Goal: Navigation & Orientation: Find specific page/section

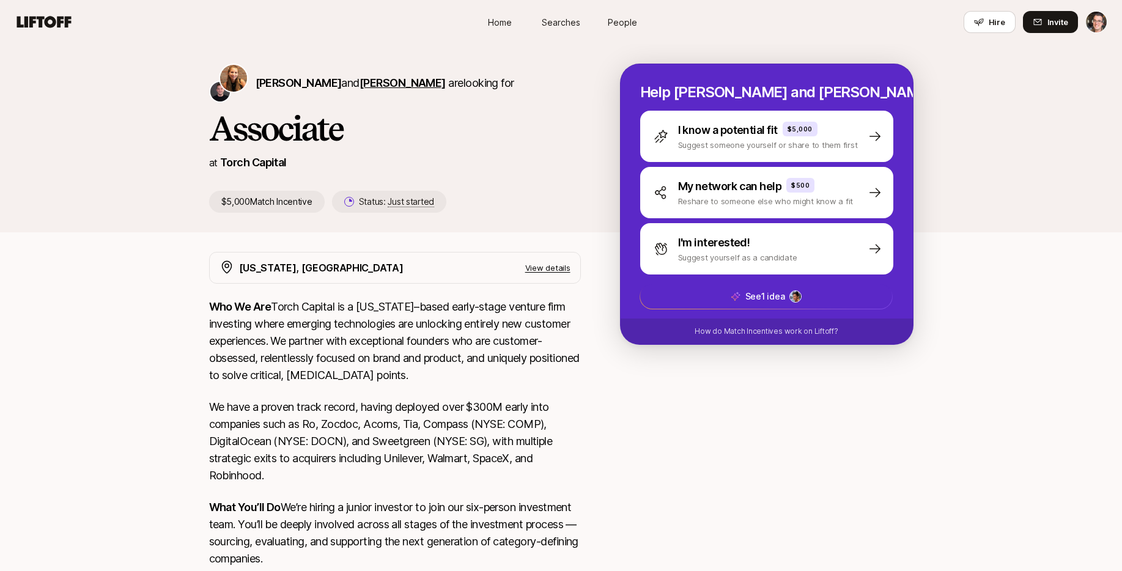
click at [393, 83] on span "Christopher Harper" at bounding box center [402, 82] width 86 height 13
click at [616, 27] on span "People" at bounding box center [622, 22] width 29 height 13
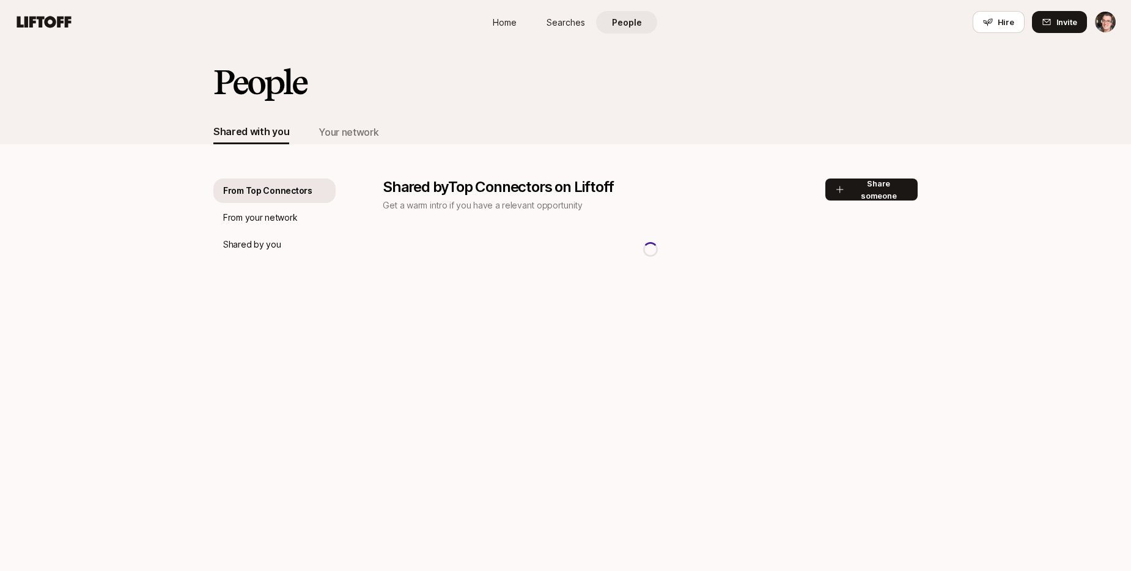
click at [561, 25] on span "Searches" at bounding box center [566, 22] width 39 height 13
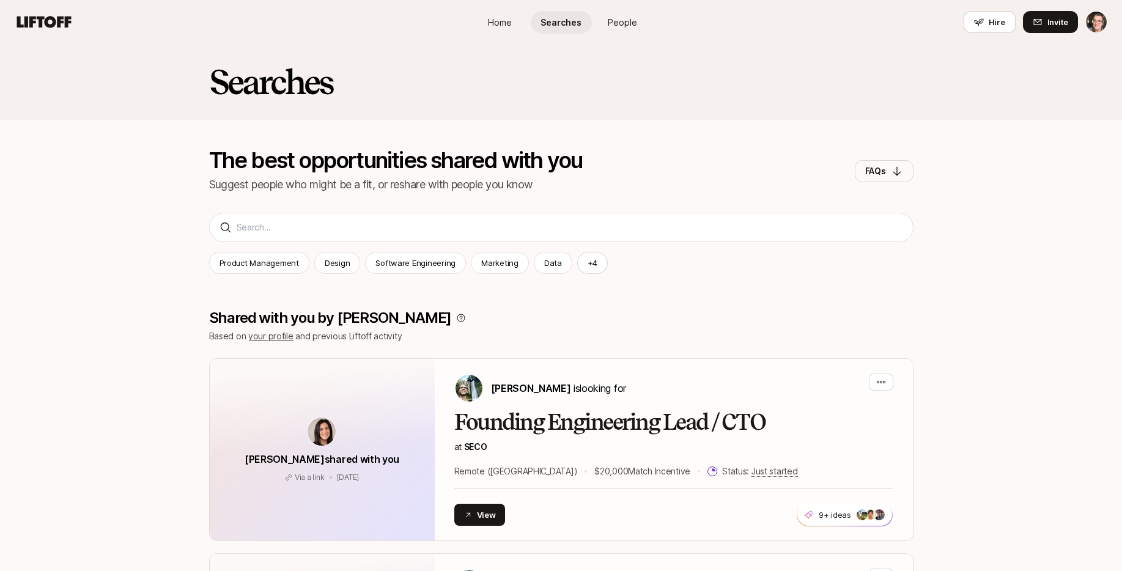
click at [11, 25] on nav "Home Searches People Hire Hire Invite" at bounding box center [561, 22] width 1122 height 44
click at [29, 22] on icon at bounding box center [44, 21] width 59 height 17
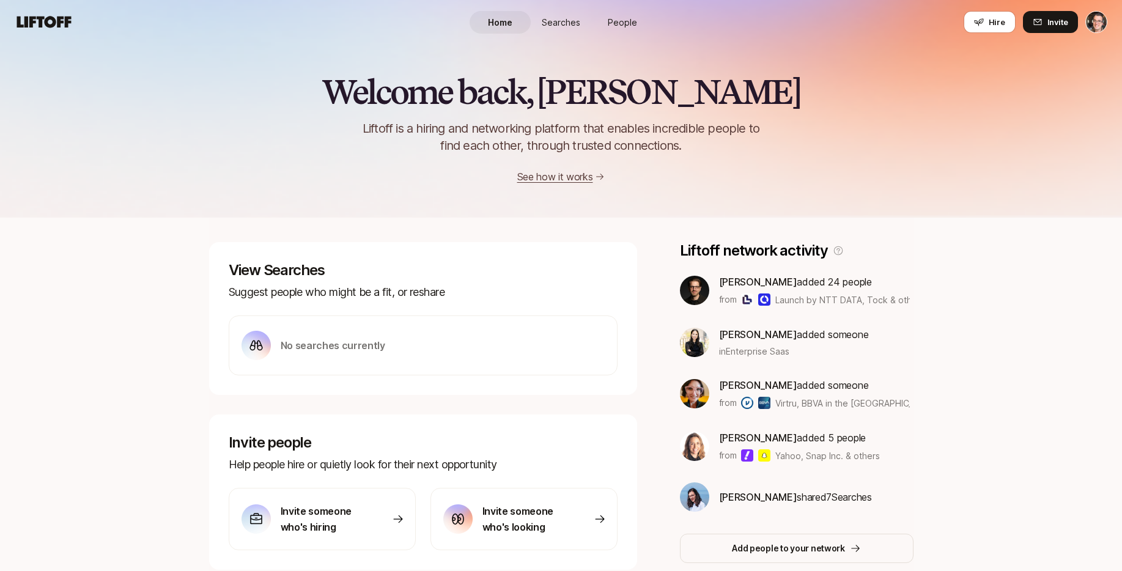
click at [563, 32] on link "Searches" at bounding box center [561, 22] width 61 height 23
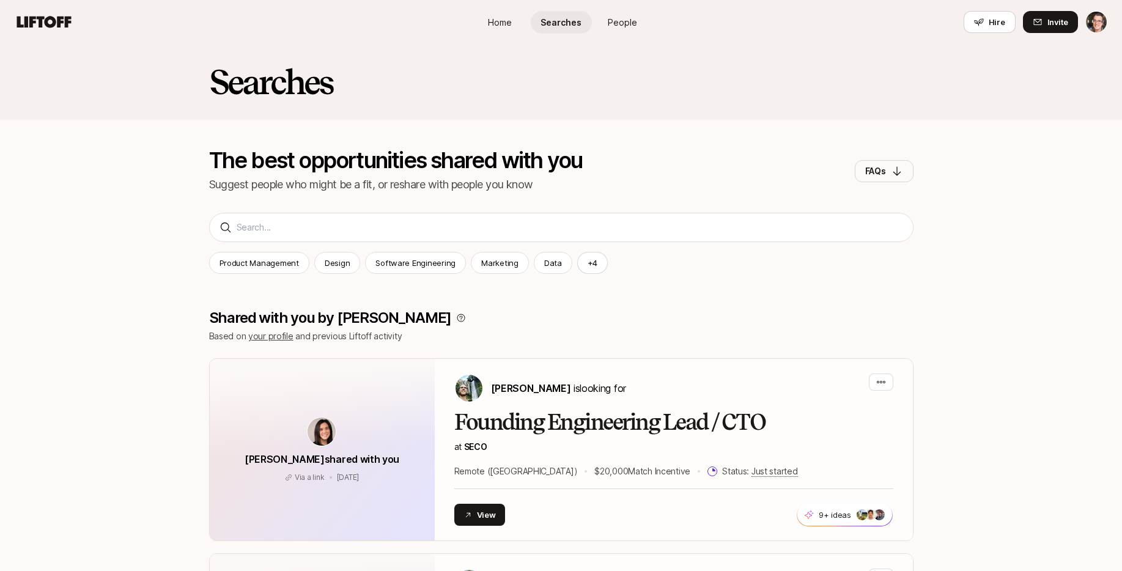
click at [630, 23] on span "People" at bounding box center [622, 22] width 29 height 13
